Goal: Information Seeking & Learning: Find specific fact

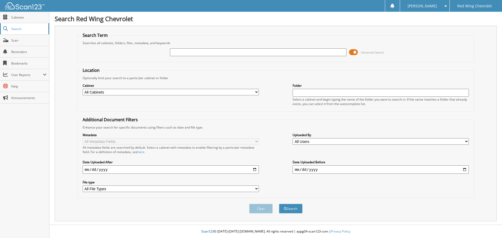
click at [19, 30] on span "Search" at bounding box center [28, 29] width 35 height 4
click at [212, 57] on div "Advanced Search" at bounding box center [276, 52] width 392 height 14
click at [198, 53] on input "text" at bounding box center [258, 52] width 176 height 8
type input "unique [PERSON_NAME]"
click at [279, 204] on button "Search" at bounding box center [291, 209] width 24 height 10
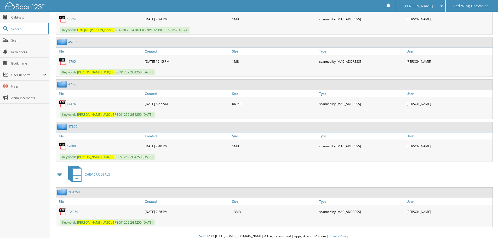
scroll to position [276, 0]
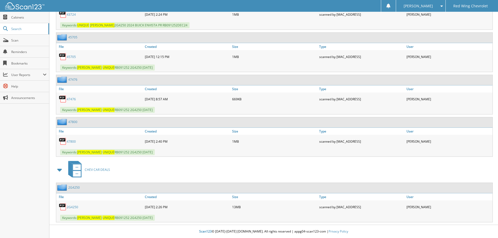
click at [70, 209] on link "2G4250" at bounding box center [73, 207] width 12 height 4
click at [239, 50] on link "Size" at bounding box center [274, 46] width 87 height 7
